Goal: Information Seeking & Learning: Learn about a topic

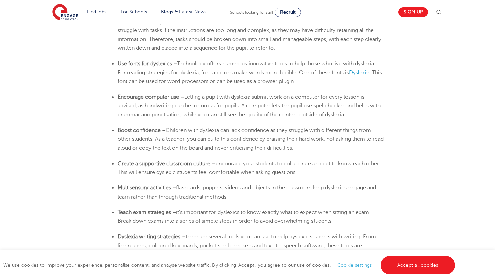
scroll to position [1172, 0]
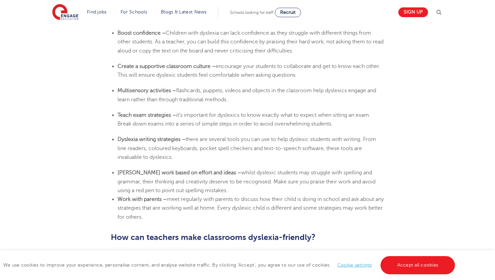
scroll to position [1263, 0]
click at [171, 192] on span "whilst dyslexic students may struggle with spelling and grammar, their thinking…" at bounding box center [246, 181] width 258 height 24
click at [174, 215] on li "Work with parents – meet regularly with parents to discuss how their child is d…" at bounding box center [250, 207] width 267 height 27
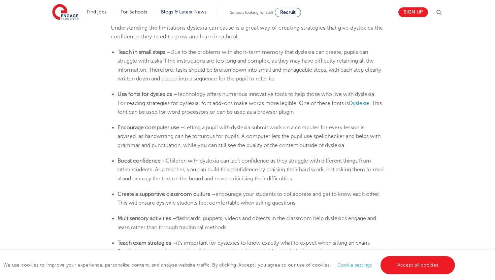
scroll to position [1134, 0]
click at [357, 104] on span "Dyslexie" at bounding box center [359, 104] width 21 height 6
drag, startPoint x: 351, startPoint y: 104, endPoint x: 373, endPoint y: 104, distance: 22.2
click at [373, 104] on li "Use fonts for dyslexics – Technology offers numerous innovative tools to help t…" at bounding box center [250, 103] width 267 height 27
copy li "Dyslexie"
